Goal: Task Accomplishment & Management: Use online tool/utility

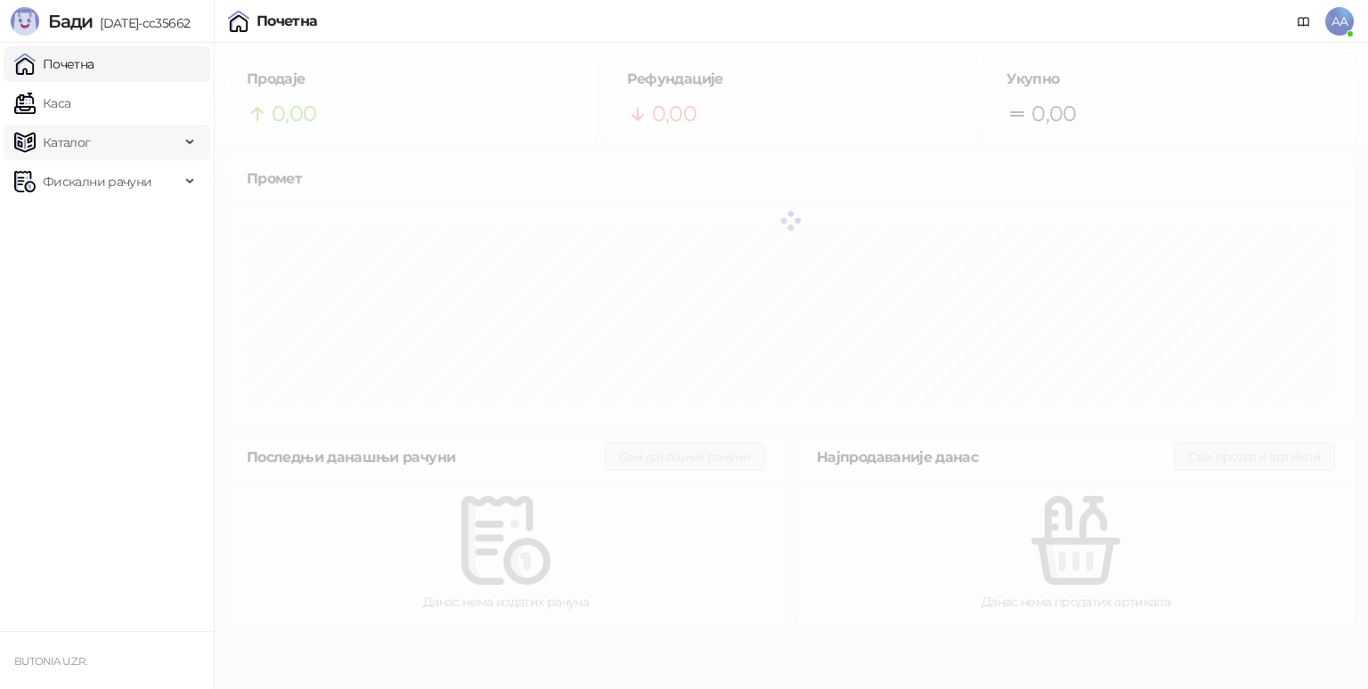
click at [93, 125] on span "Каталог" at bounding box center [97, 143] width 166 height 36
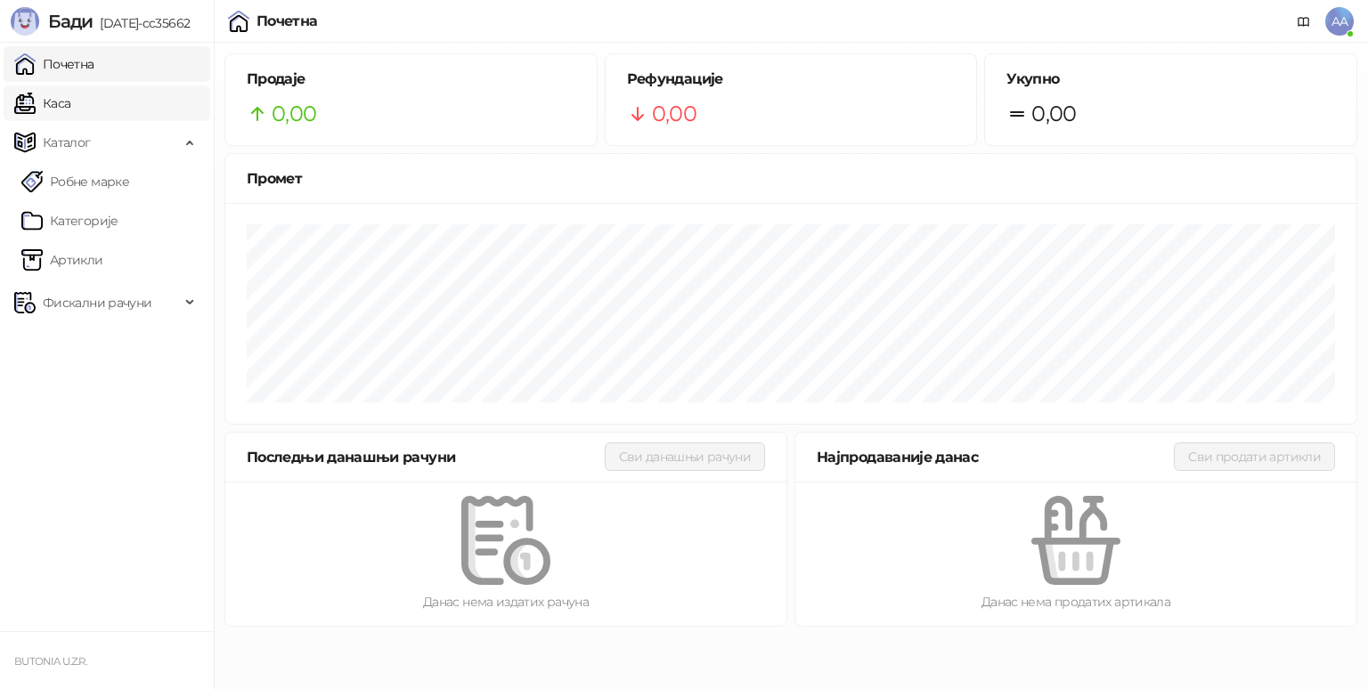
click at [70, 100] on link "Каса" at bounding box center [42, 103] width 56 height 36
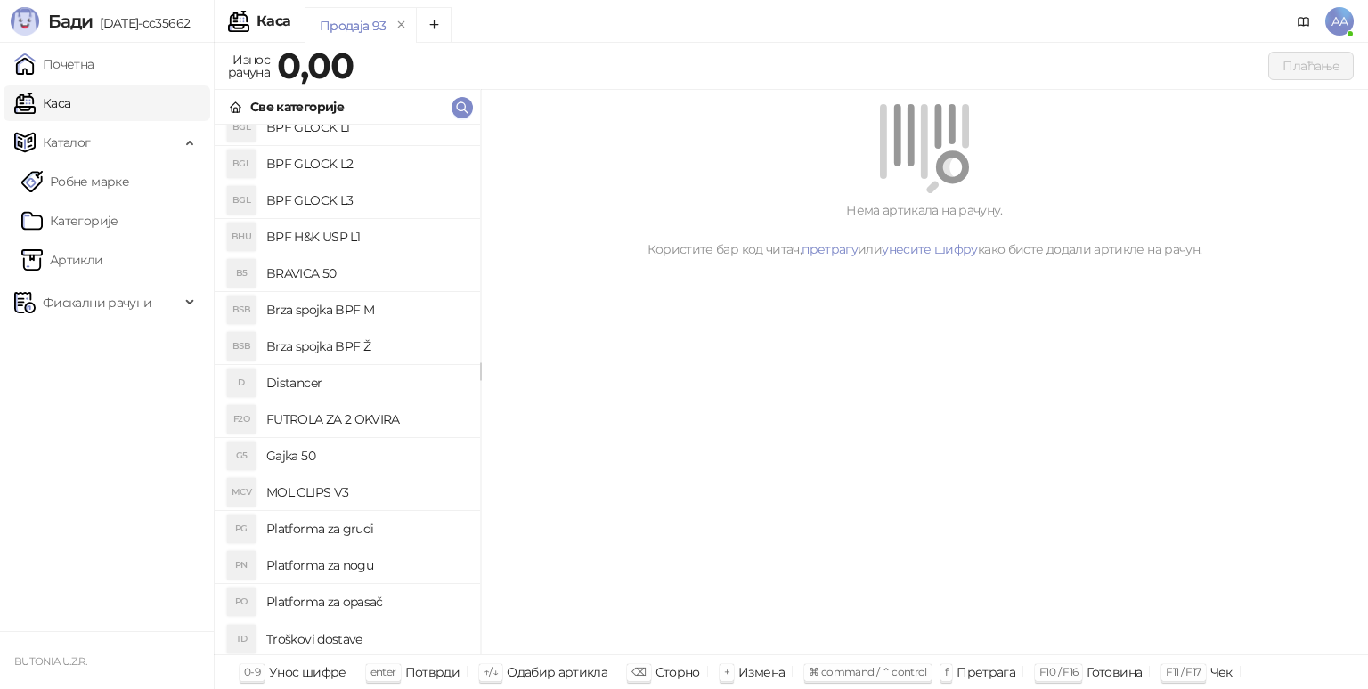
scroll to position [127, 0]
click at [338, 448] on h4 "Gajka 50" at bounding box center [365, 453] width 199 height 28
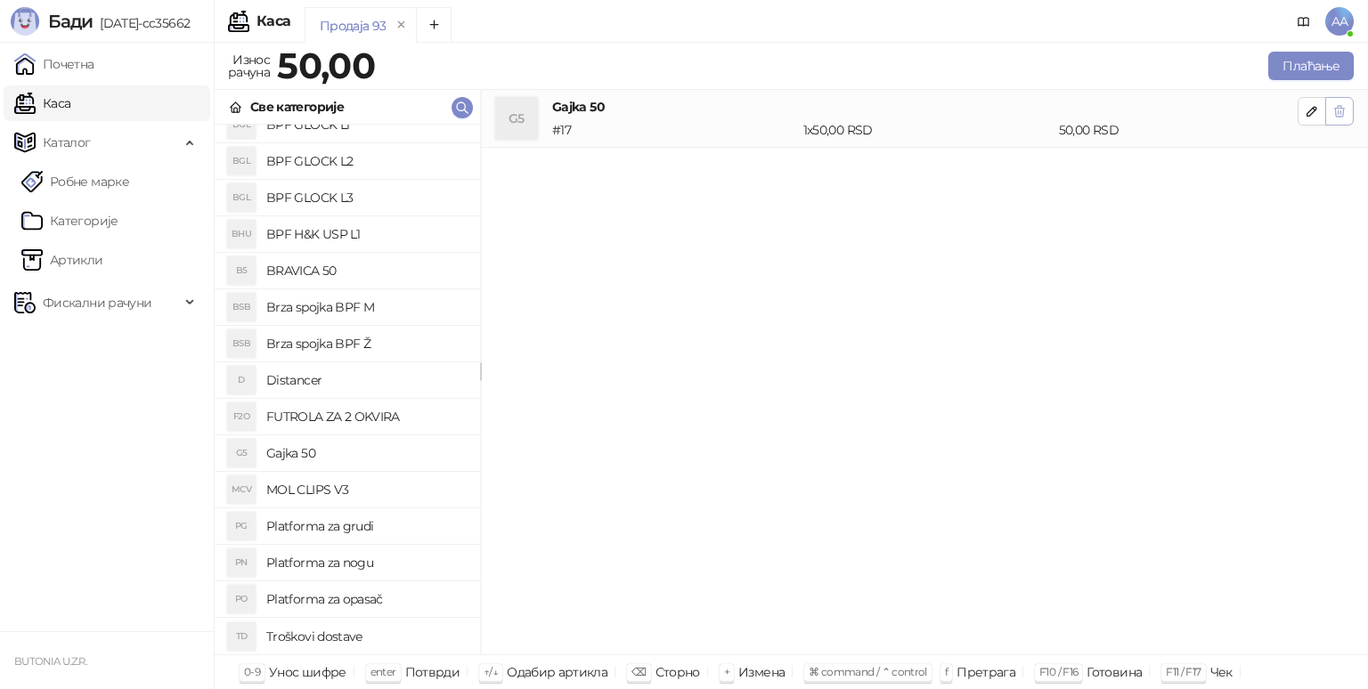
click at [1339, 111] on icon "button" at bounding box center [1339, 111] width 14 height 14
